Goal: Task Accomplishment & Management: Manage account settings

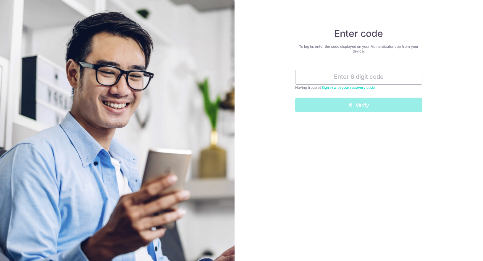
drag, startPoint x: 299, startPoint y: 36, endPoint x: 293, endPoint y: 36, distance: 6.2
click at [299, 36] on h4 "Enter code" at bounding box center [358, 34] width 127 height 12
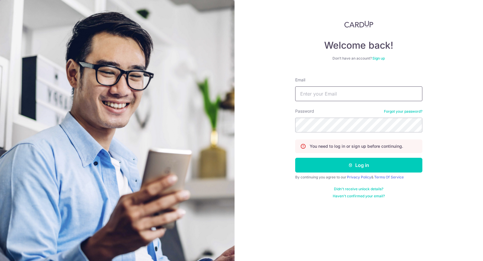
click at [329, 95] on input "Email" at bounding box center [358, 94] width 127 height 15
type input "[EMAIL_ADDRESS][DOMAIN_NAME]"
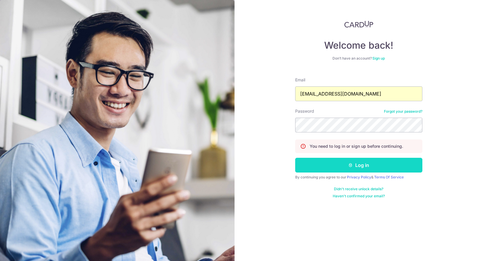
click at [350, 165] on icon "submit" at bounding box center [350, 165] width 5 height 5
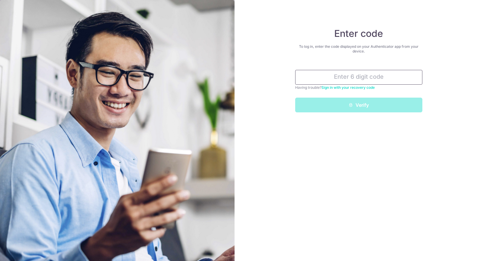
click at [354, 77] on input "text" at bounding box center [358, 77] width 127 height 15
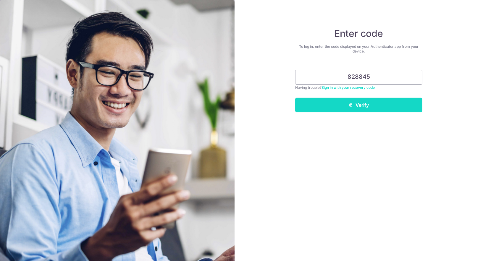
type input "828845"
click at [363, 106] on button "Verify" at bounding box center [358, 105] width 127 height 15
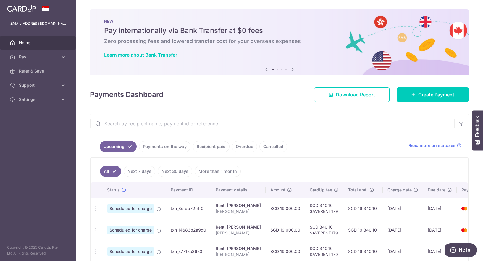
click at [170, 147] on link "Payments on the way" at bounding box center [164, 146] width 51 height 11
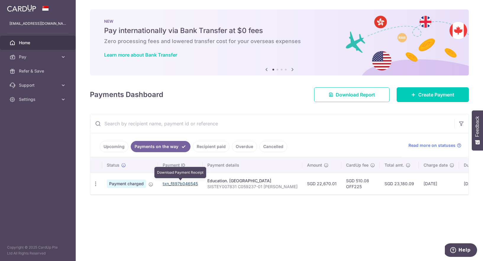
click at [182, 183] on link "txn_f897b046545" at bounding box center [180, 183] width 35 height 5
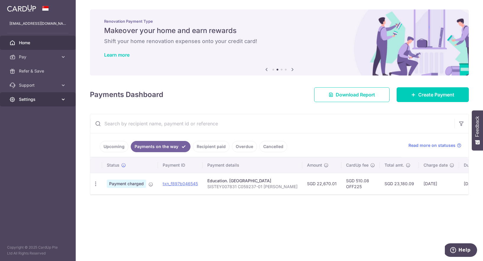
click at [26, 99] on span "Settings" at bounding box center [38, 100] width 39 height 6
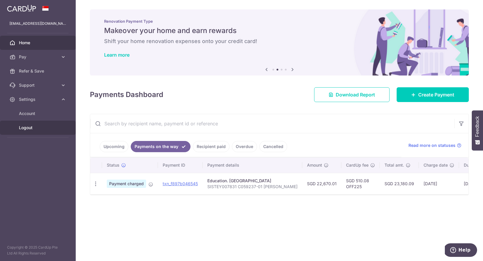
click at [28, 127] on span "Logout" at bounding box center [38, 128] width 39 height 6
